Goal: Task Accomplishment & Management: Complete application form

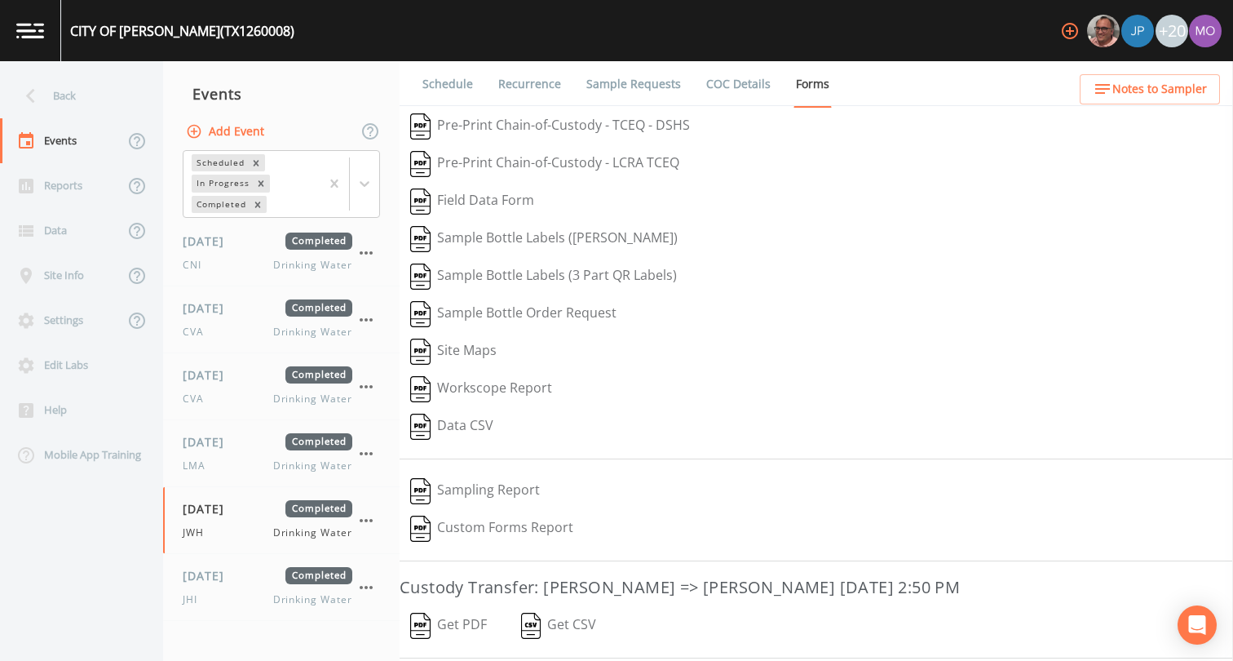
scroll to position [132, 0]
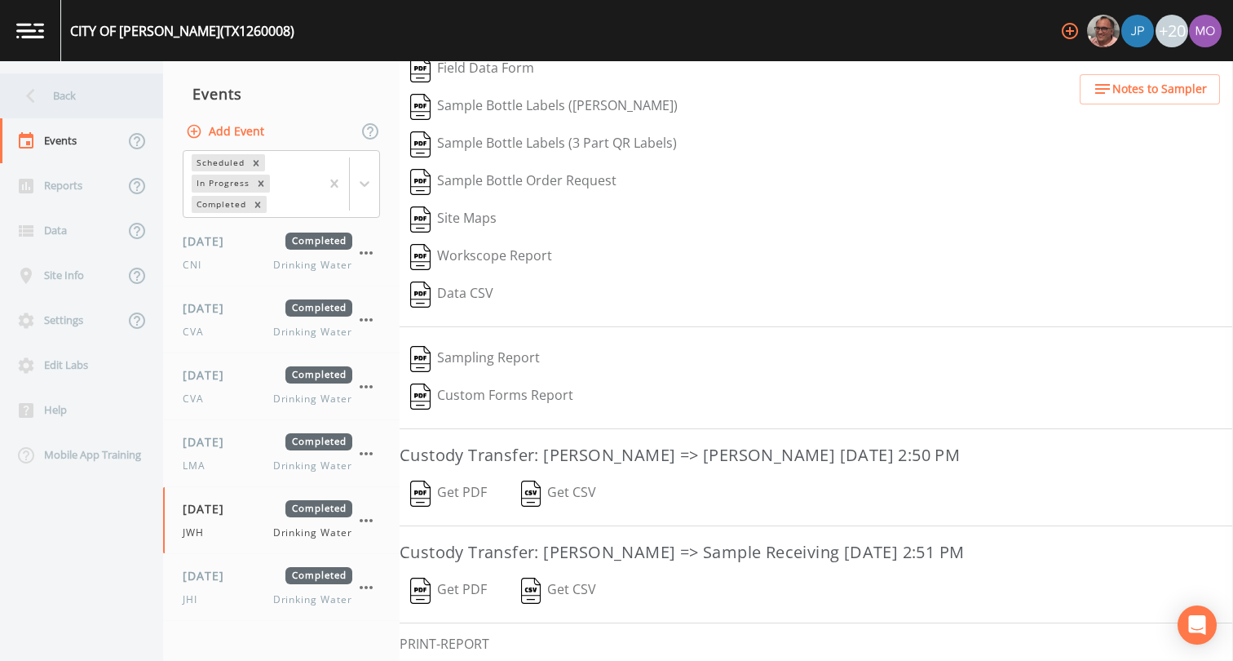
click at [90, 106] on div "Back" at bounding box center [73, 95] width 147 height 45
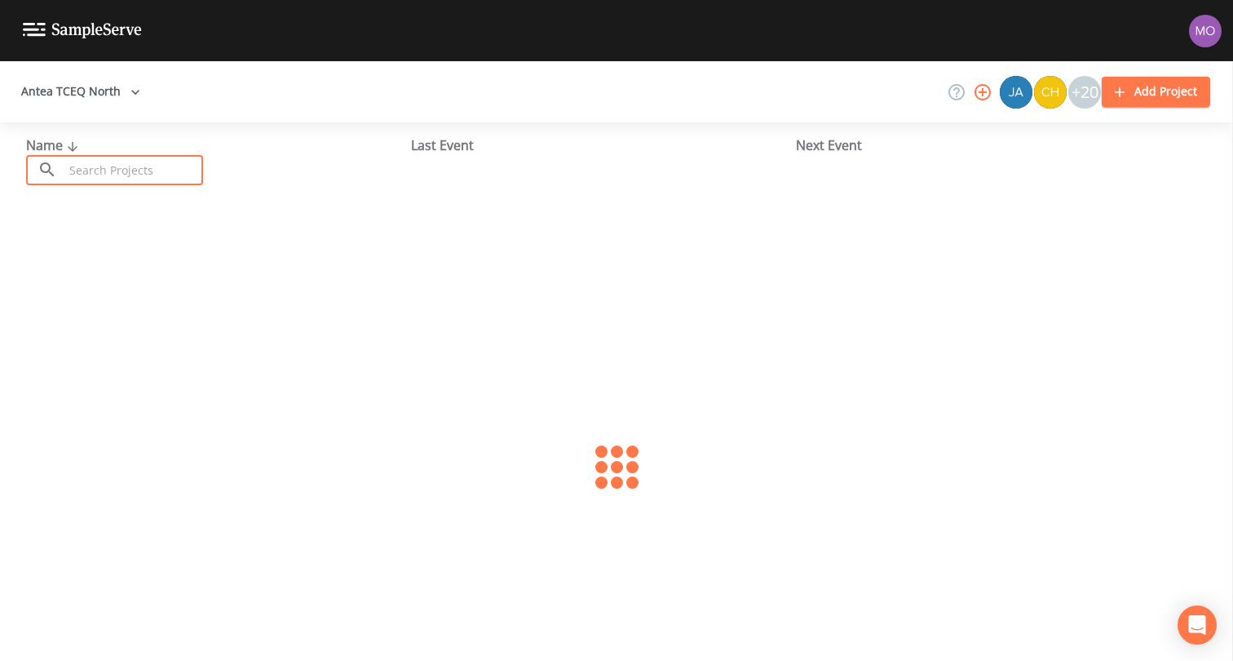
click at [131, 175] on input "text" at bounding box center [133, 170] width 139 height 30
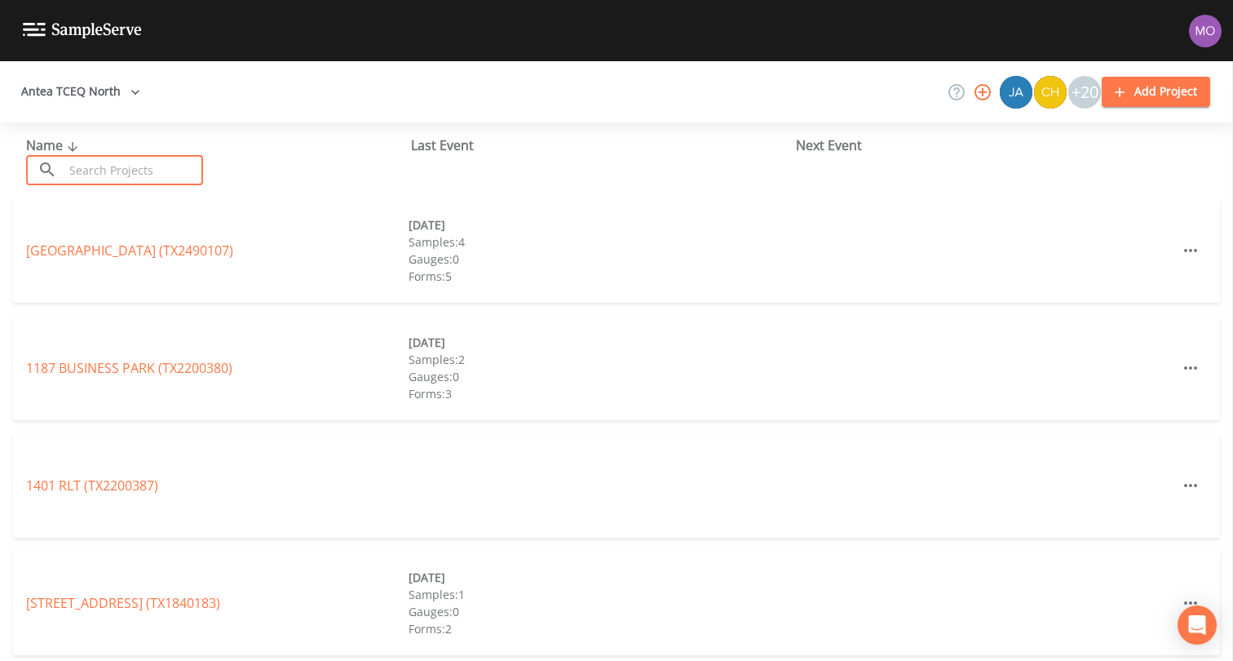
paste input "TX1260094"
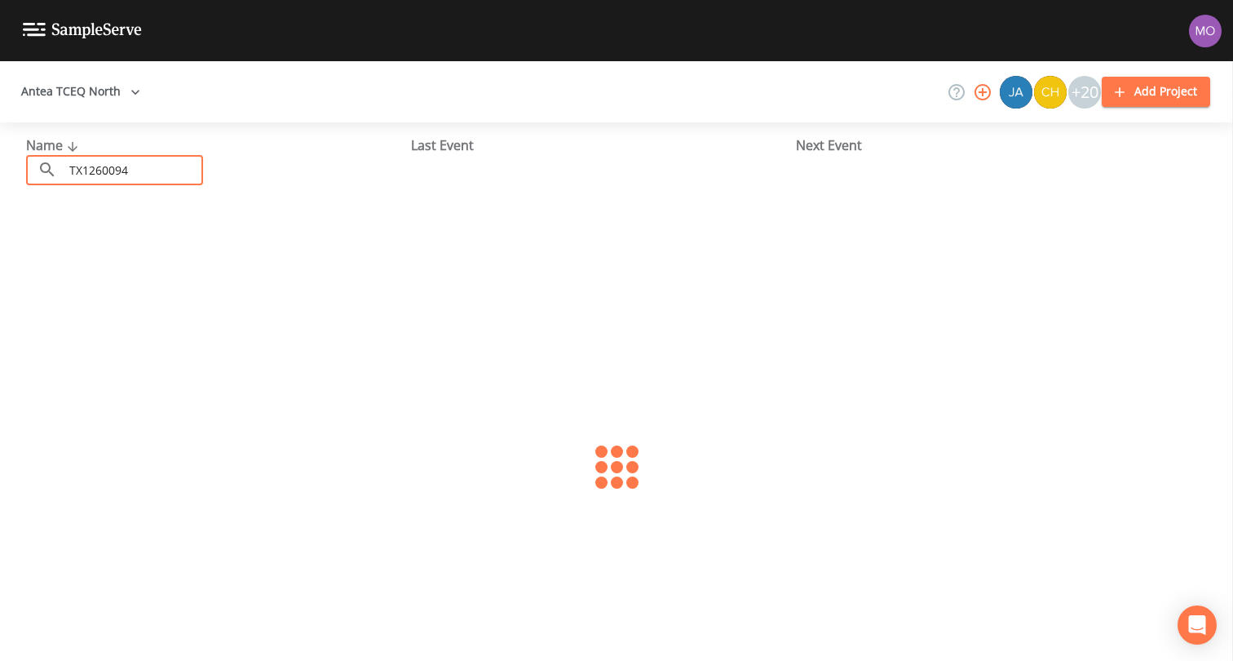
type input "TX1260094"
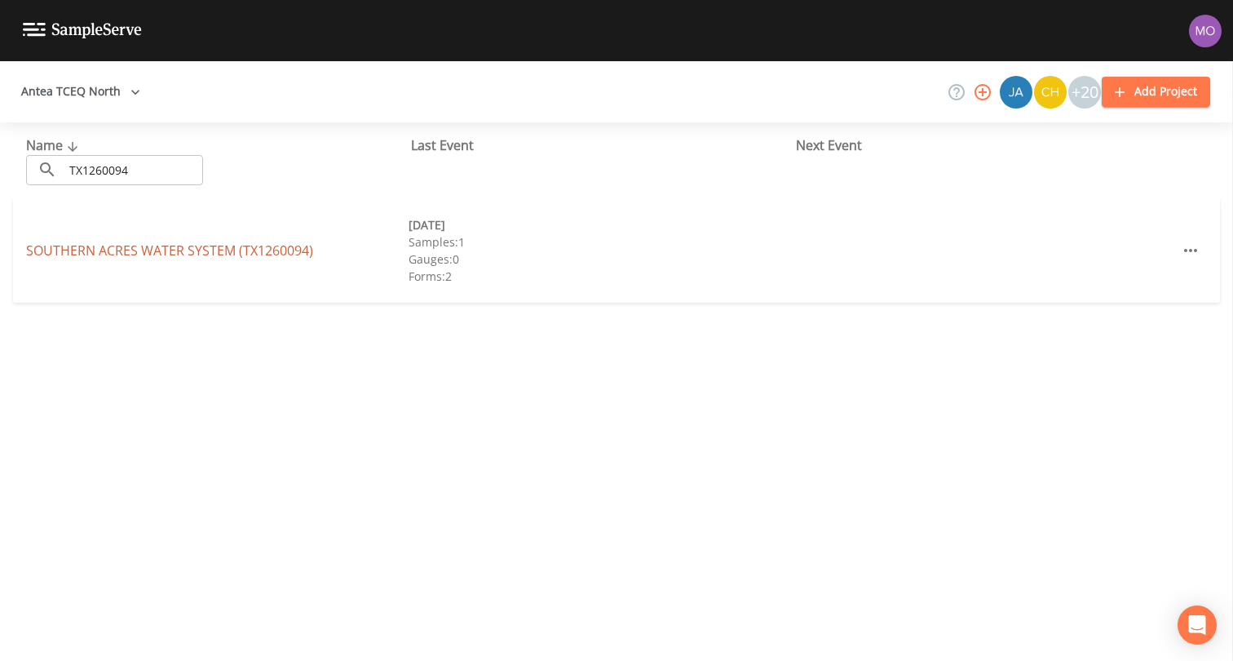
click at [126, 250] on link "SOUTHERN ACRES WATER SYSTEM (TX1260094)" at bounding box center [169, 250] width 287 height 18
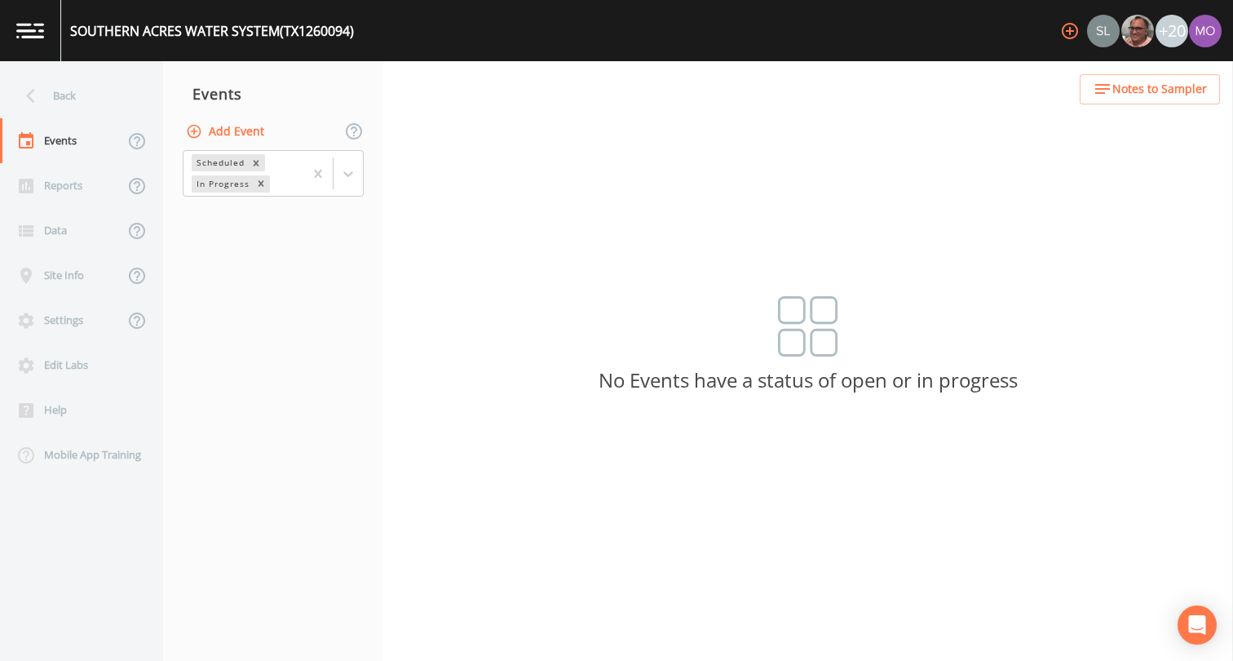
click at [234, 135] on button "Add Event" at bounding box center [227, 132] width 88 height 30
type input "JWH"
type input "[DATE]"
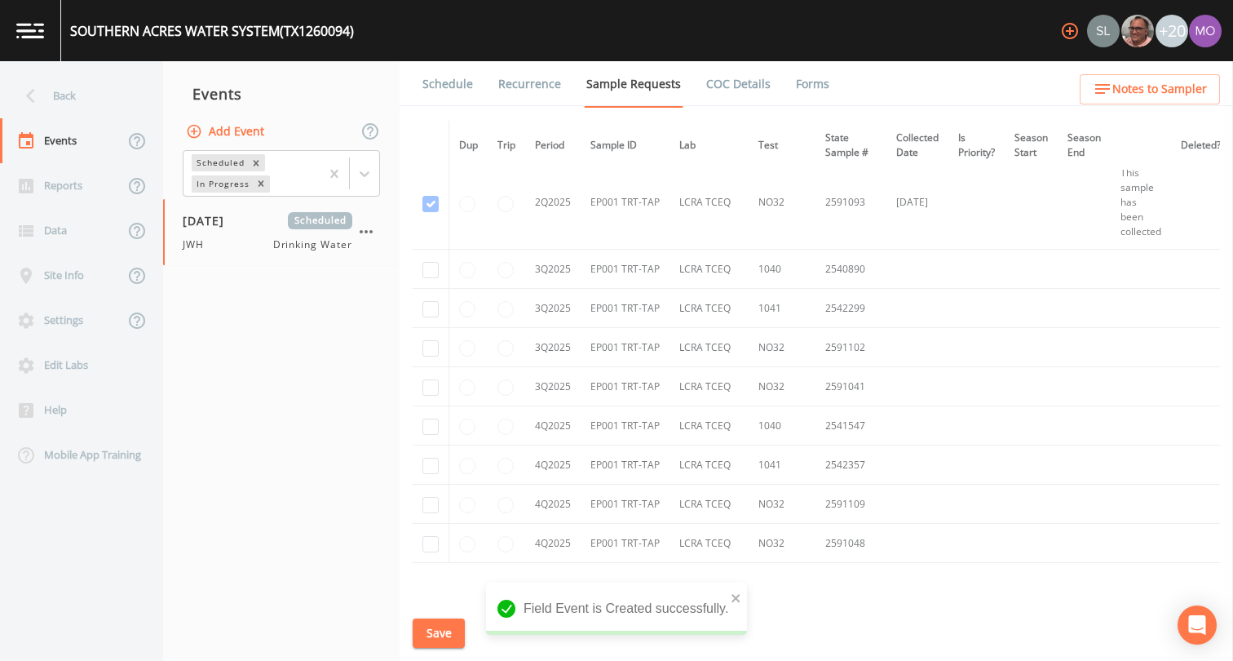
scroll to position [2218, 0]
